Goal: Browse casually: Explore the website without a specific task or goal

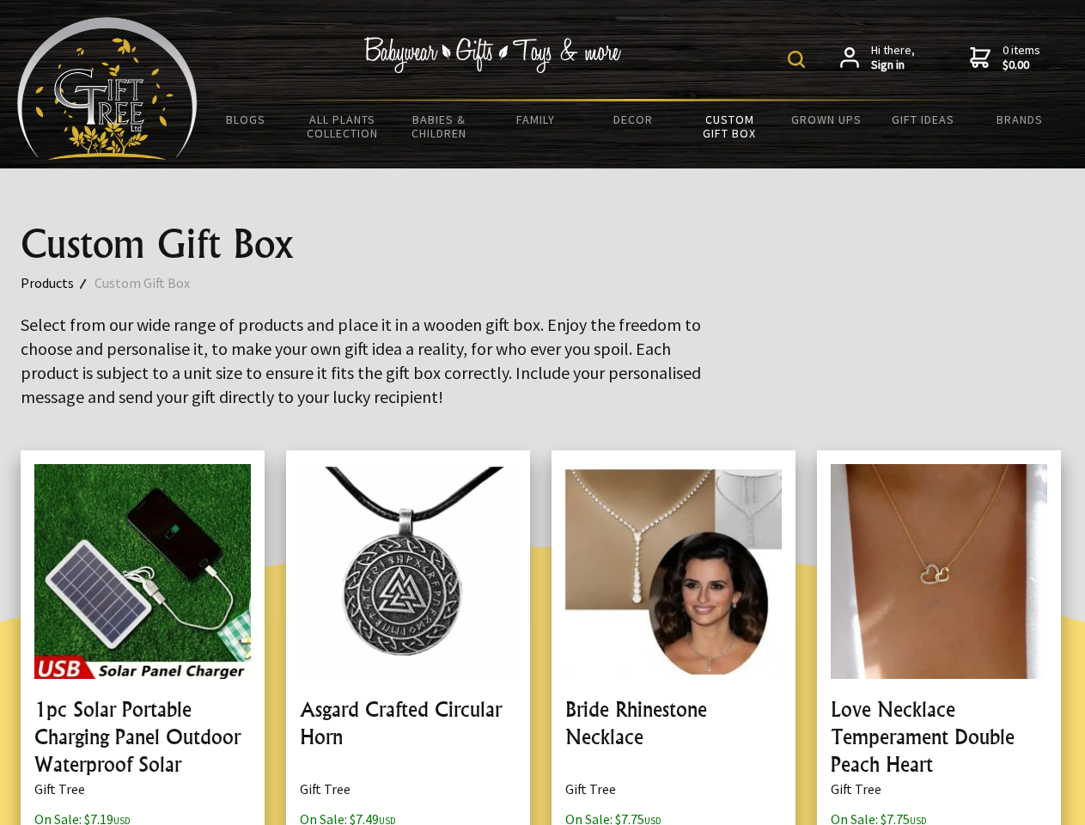
click at [799, 59] on img at bounding box center [796, 59] width 17 height 17
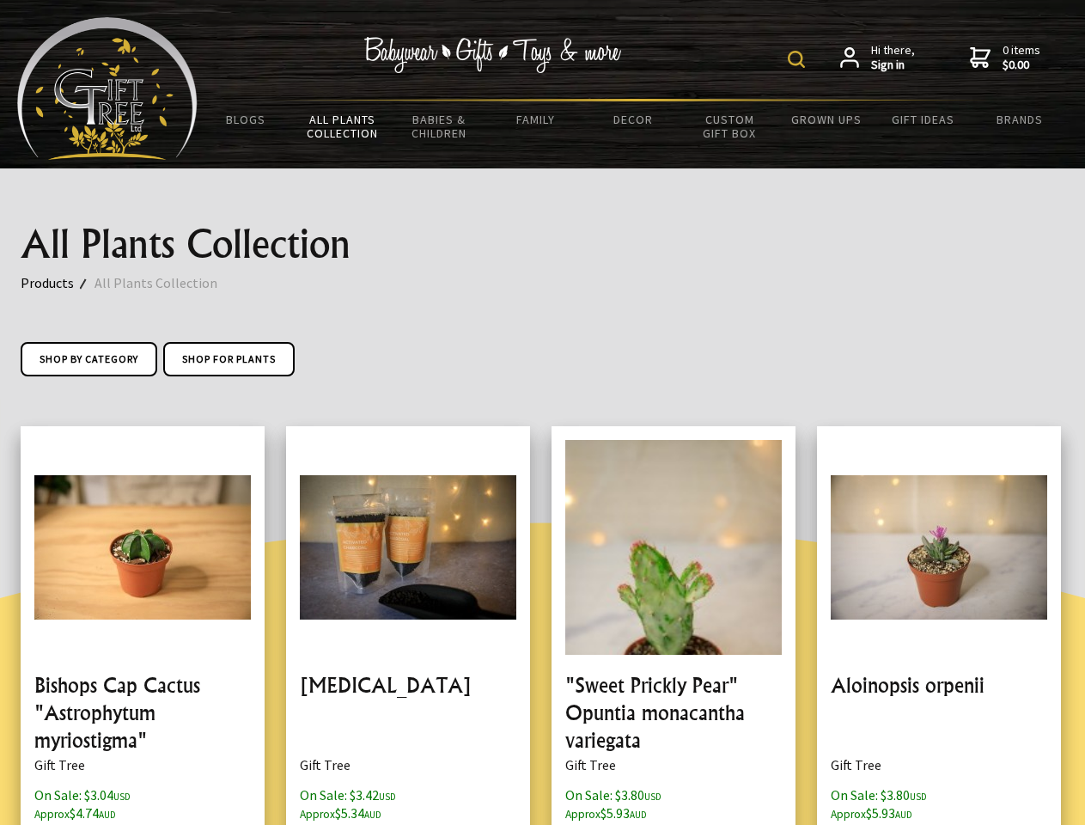
click at [799, 59] on img at bounding box center [796, 59] width 17 height 17
